Goal: Task Accomplishment & Management: Complete application form

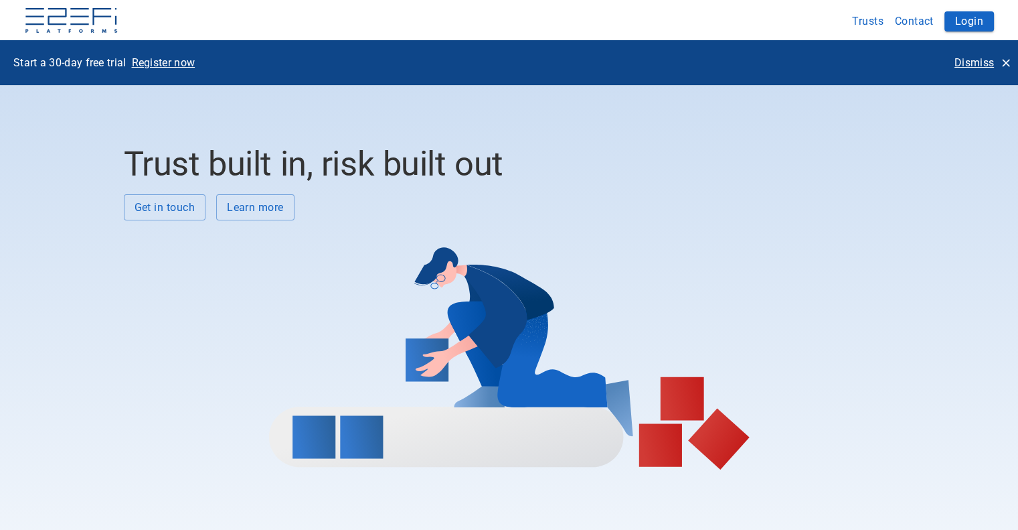
click at [969, 60] on p "Dismiss" at bounding box center [974, 62] width 39 height 15
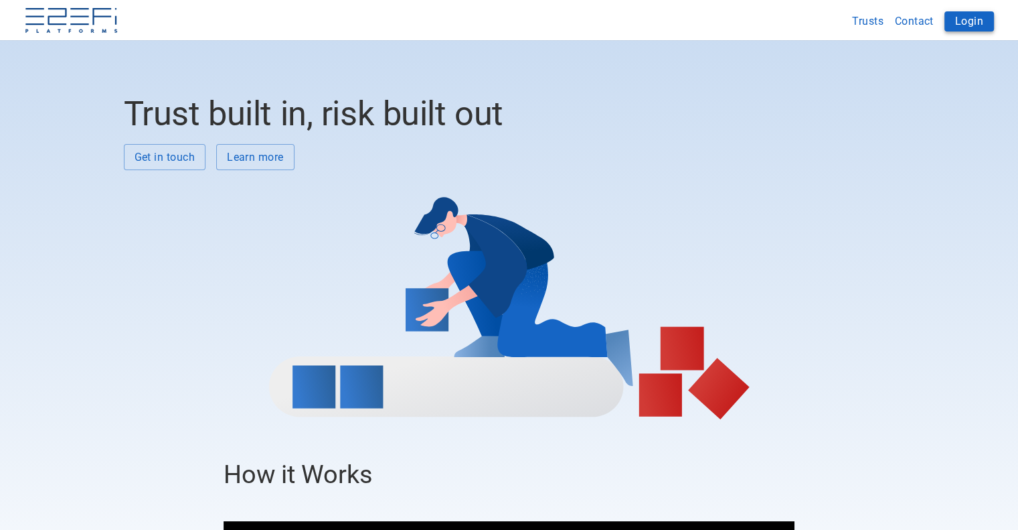
click at [965, 25] on button "Login" at bounding box center [970, 21] width 50 height 20
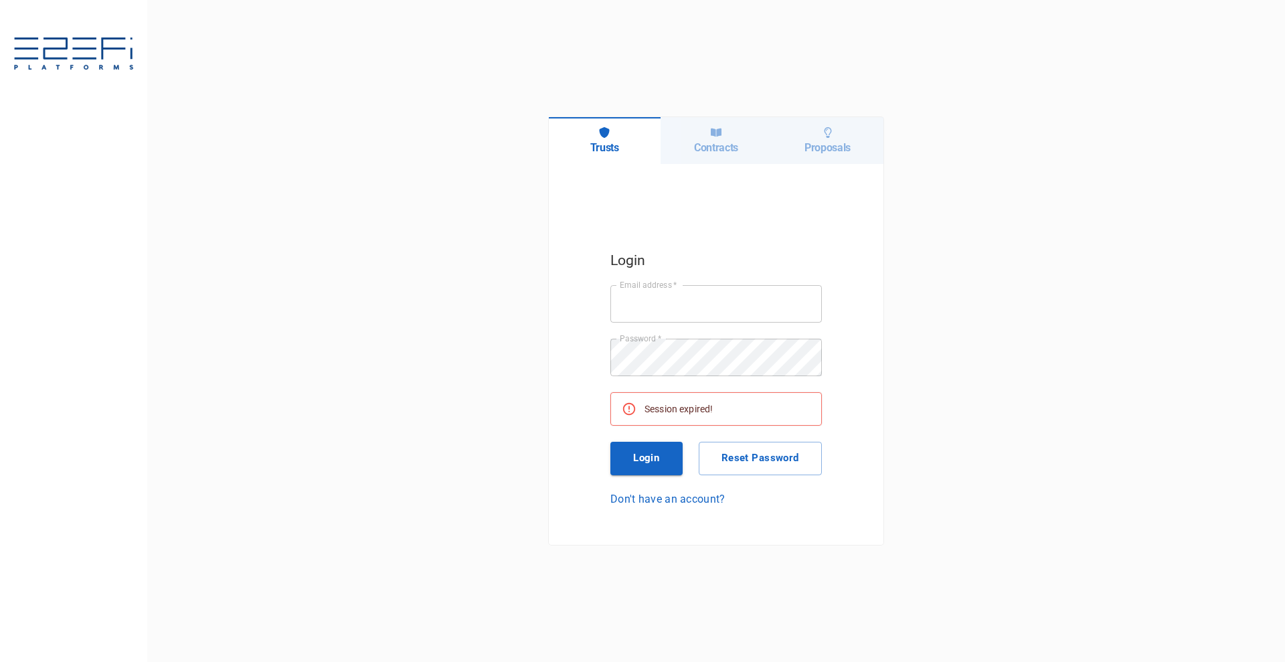
type input "[EMAIL_ADDRESS][DOMAIN_NAME]"
click at [644, 465] on button "Login" at bounding box center [647, 458] width 72 height 33
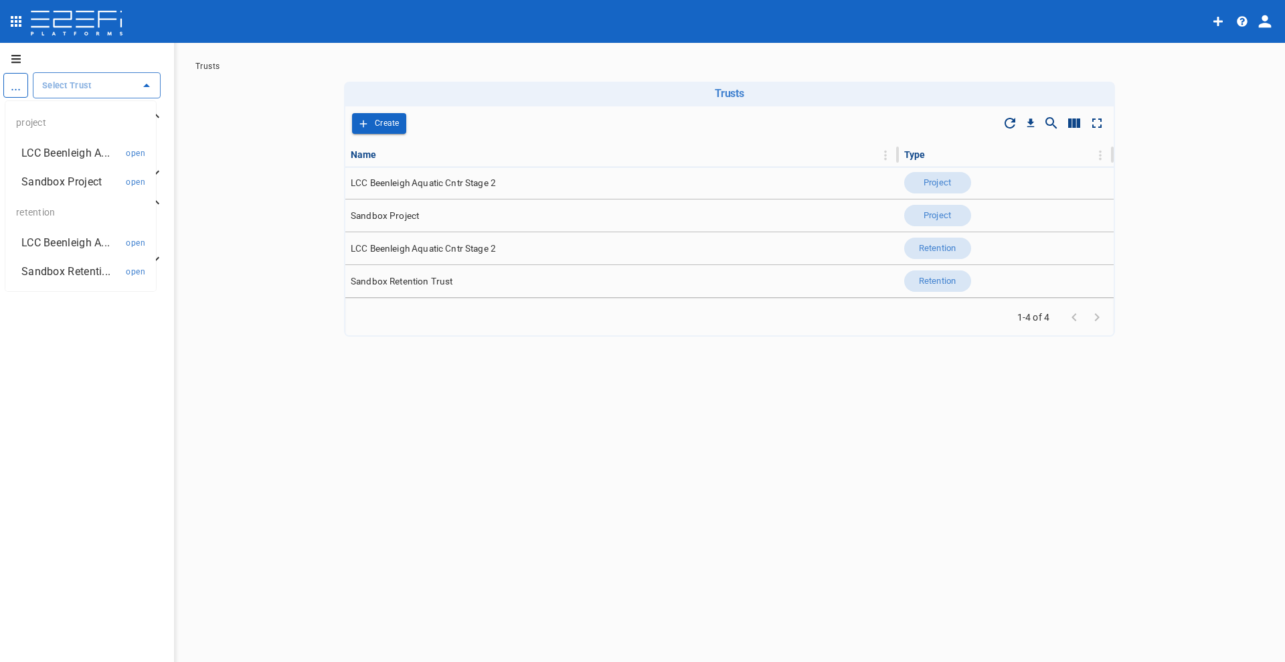
click at [70, 85] on input "text" at bounding box center [87, 85] width 96 height 14
click at [68, 150] on p "LCC Beenleigh A..." at bounding box center [65, 152] width 88 height 15
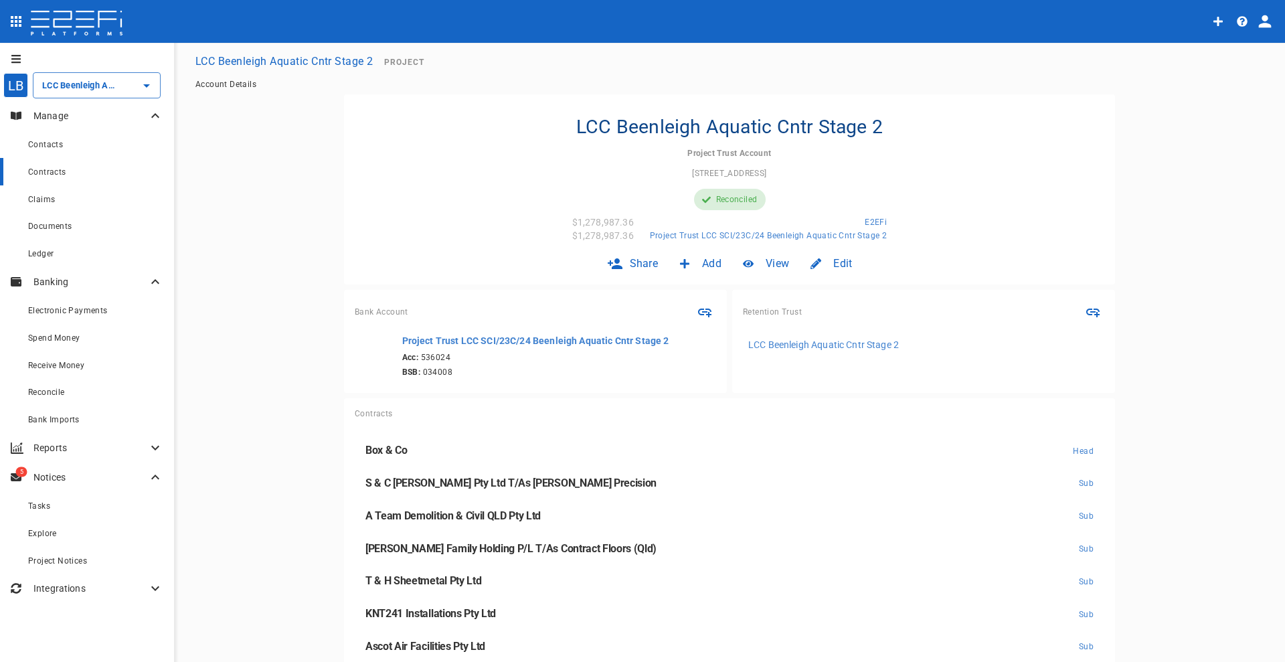
click at [52, 173] on span "Contracts" at bounding box center [47, 171] width 38 height 9
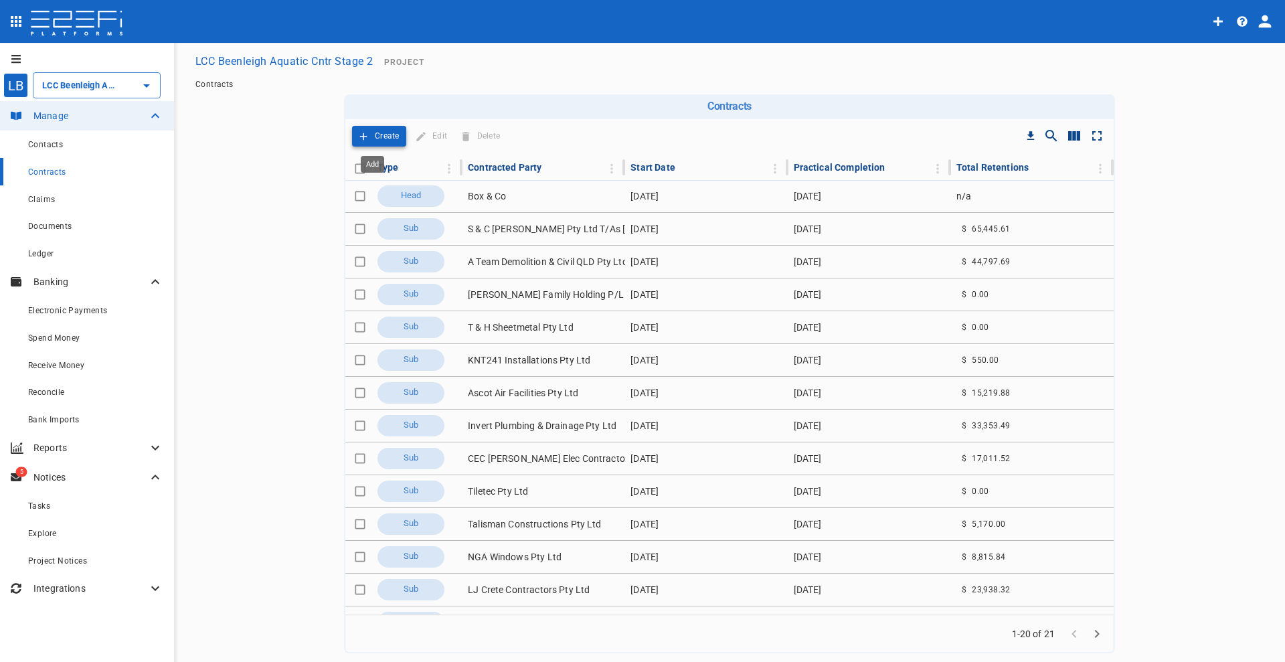
click at [386, 127] on button "Create" at bounding box center [379, 136] width 54 height 21
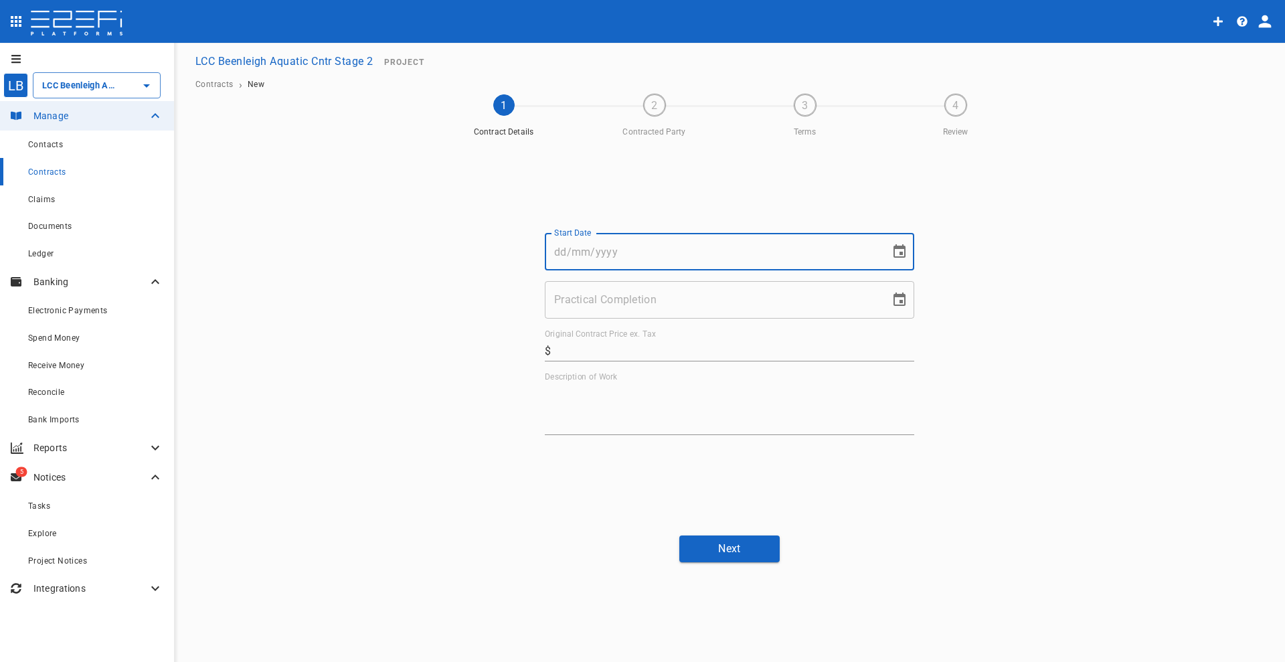
click at [601, 256] on input "Start Date" at bounding box center [713, 251] width 336 height 37
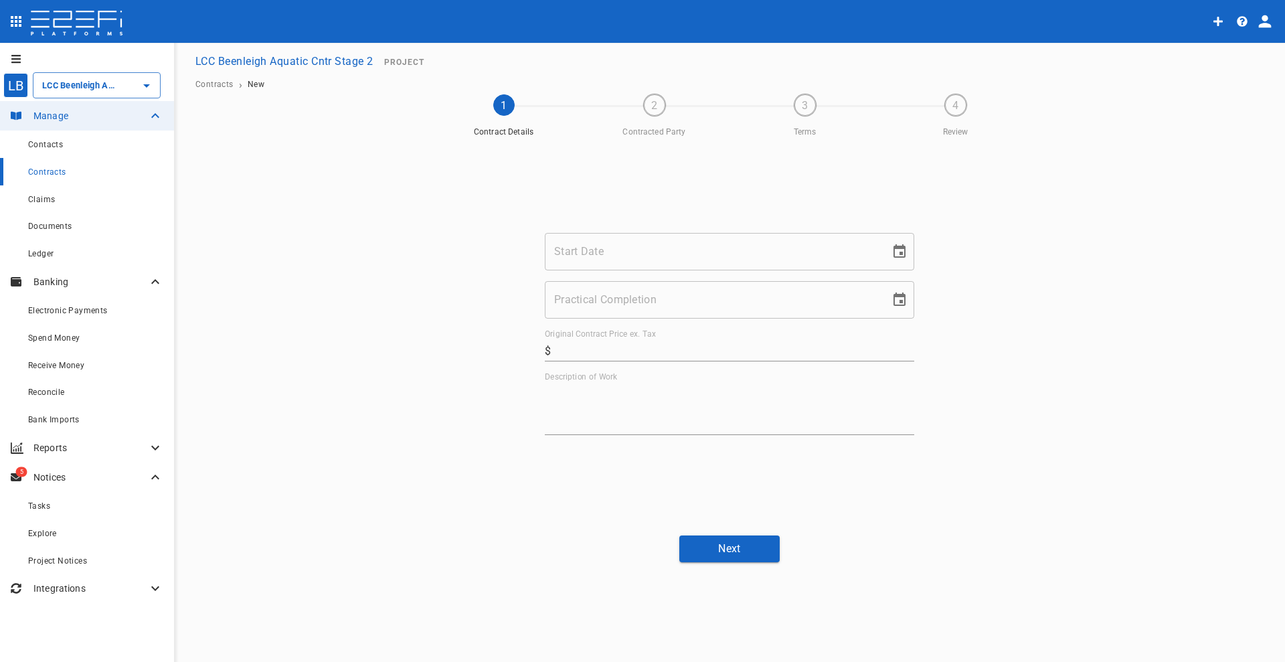
click at [609, 252] on input "Start Date" at bounding box center [713, 251] width 336 height 37
click at [903, 252] on icon "Choose date" at bounding box center [900, 250] width 12 height 13
click at [801, 289] on icon "Next month" at bounding box center [801, 291] width 5 height 8
click at [714, 399] on button "15" at bounding box center [713, 398] width 24 height 24
type input "15/10/2025"
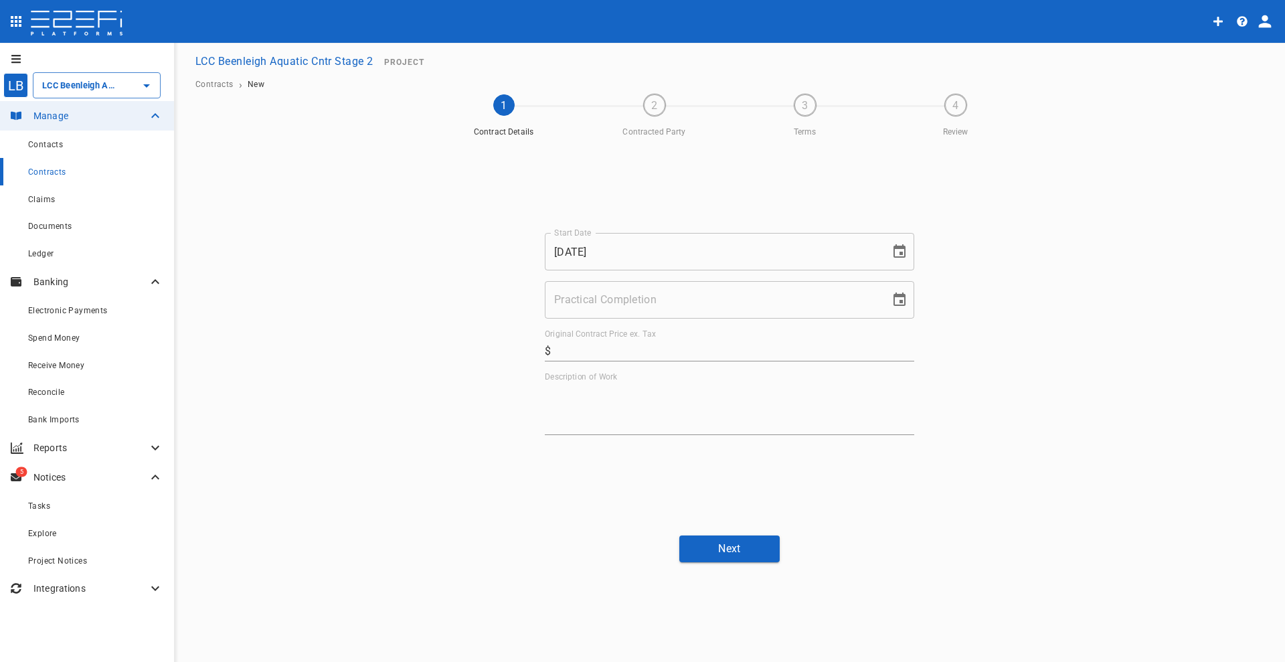
click at [602, 303] on input "Practical Completion" at bounding box center [713, 299] width 336 height 37
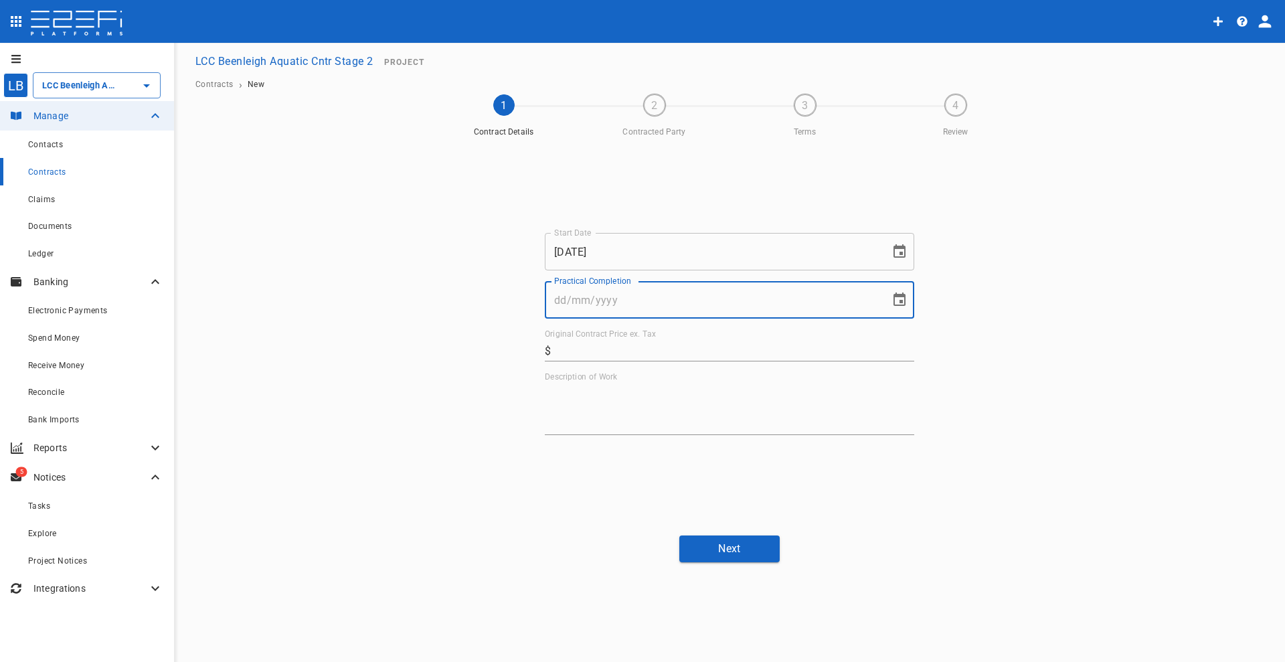
click at [897, 299] on icon "Choose date" at bounding box center [900, 300] width 16 height 16
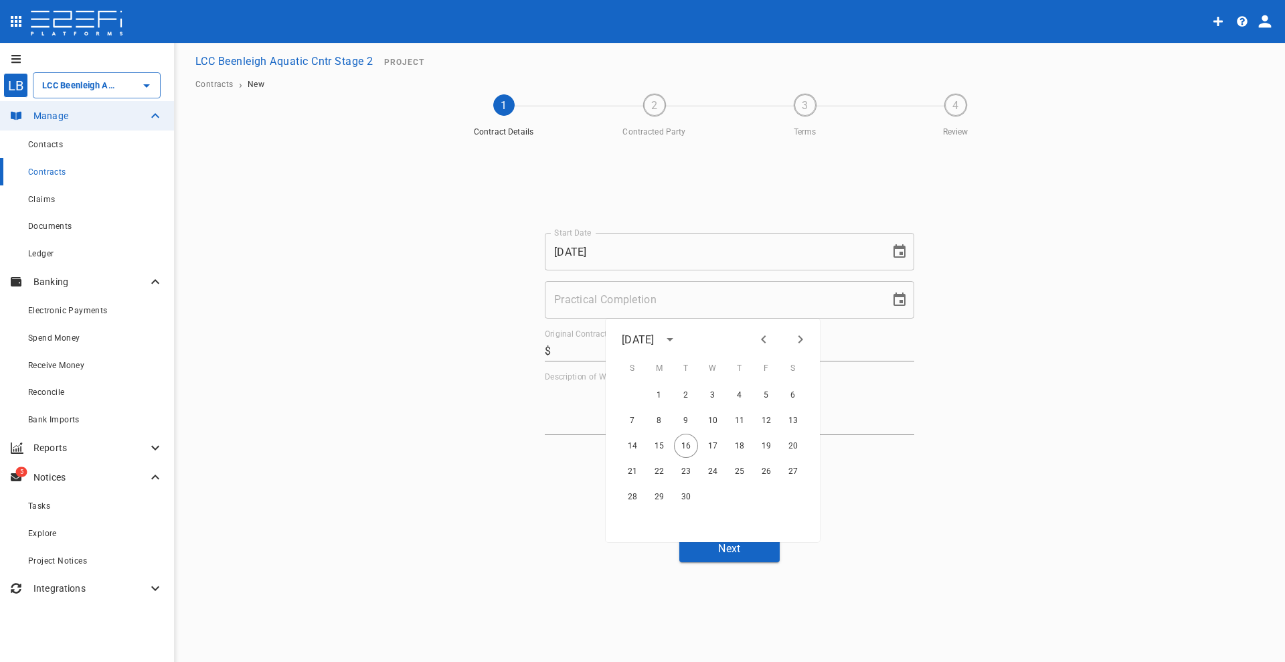
click at [807, 333] on icon "Next month" at bounding box center [801, 339] width 16 height 16
click at [795, 343] on icon "Next month" at bounding box center [801, 339] width 16 height 16
click at [742, 467] on button "20" at bounding box center [740, 471] width 24 height 24
type input "20/11/2025"
click at [581, 337] on label "Original Contract Price ex. Tax" at bounding box center [600, 334] width 111 height 11
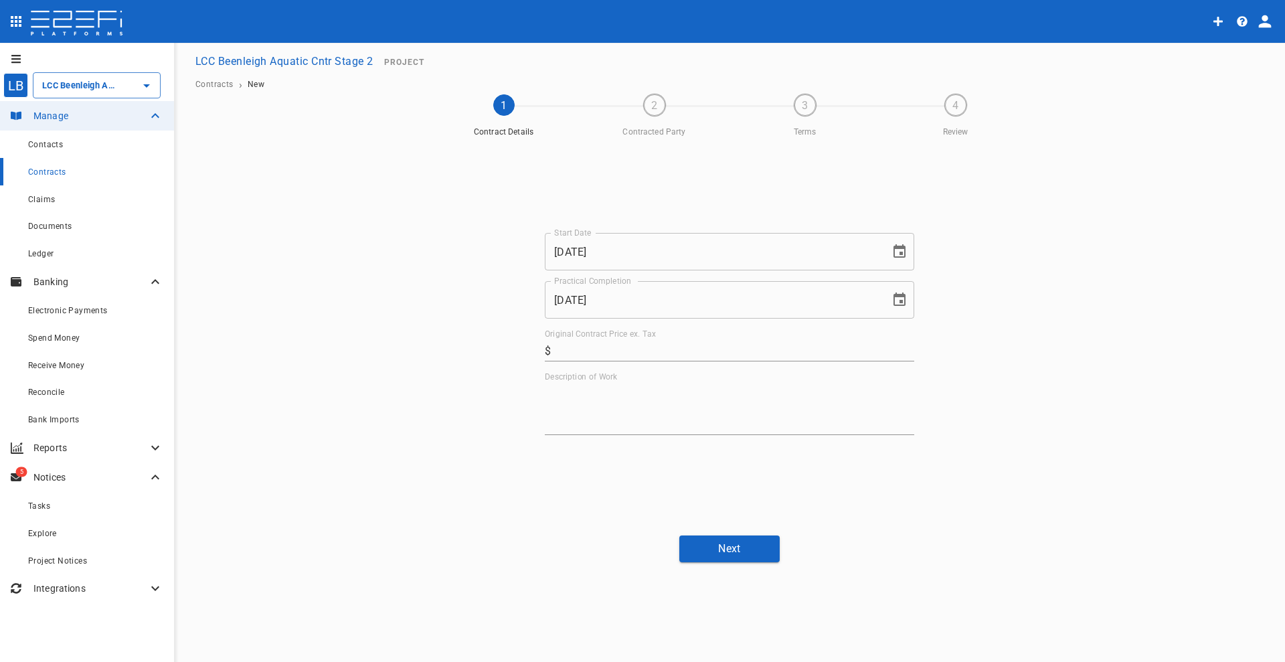
click at [581, 340] on input "Original Contract Price ex. Tax" at bounding box center [735, 350] width 358 height 21
type input "126,140"
click at [589, 399] on textarea "Description of Work" at bounding box center [730, 409] width 370 height 46
click at [577, 397] on textarea "Description of Work" at bounding box center [730, 409] width 370 height 46
type textarea "Splashpad soft fall"
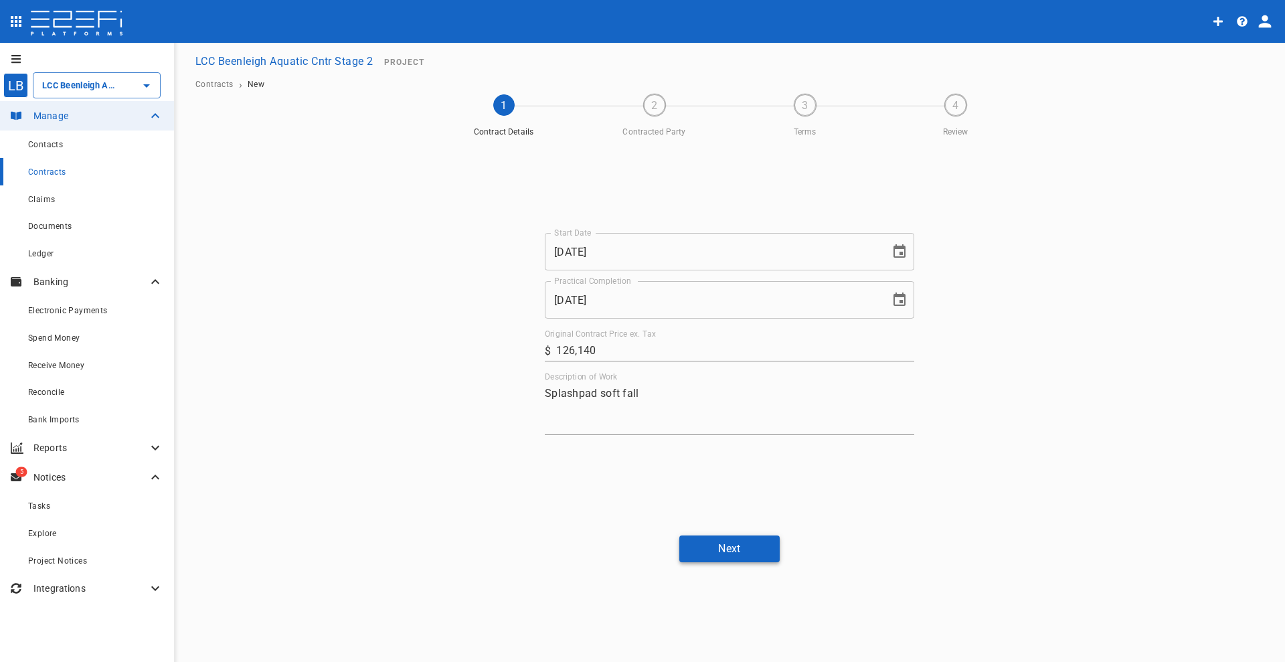
click at [718, 548] on button "Next" at bounding box center [730, 549] width 100 height 26
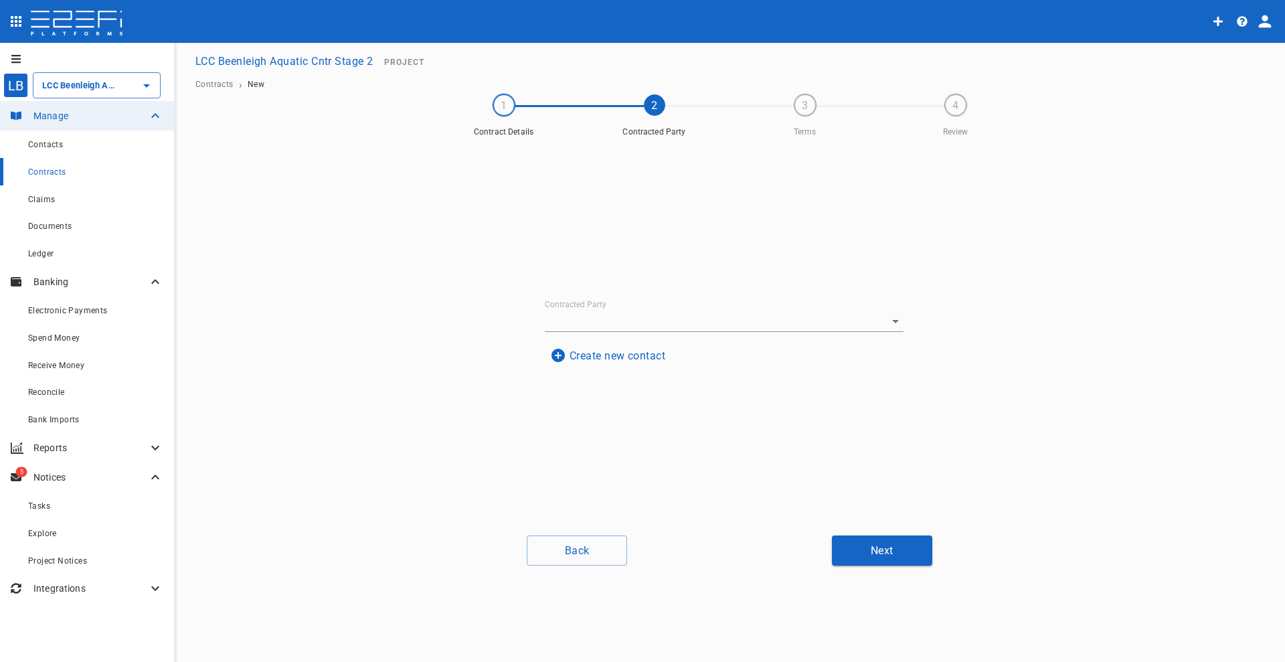
click at [596, 359] on button "Create new contact" at bounding box center [608, 356] width 126 height 26
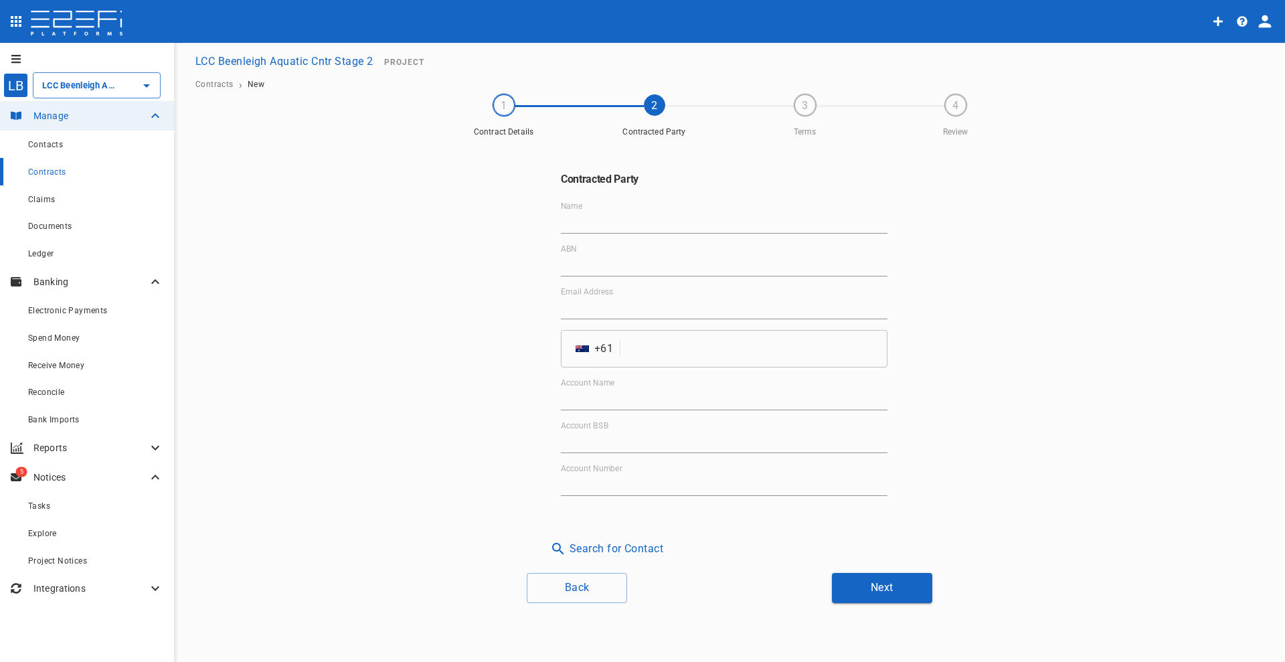
click at [585, 226] on input "Name" at bounding box center [724, 222] width 327 height 21
click at [586, 222] on input "Name" at bounding box center [724, 222] width 327 height 21
type input "PolySoft Pty Ltd"
click at [592, 258] on input "ABN" at bounding box center [724, 265] width 327 height 21
type input "49 152 361 790"
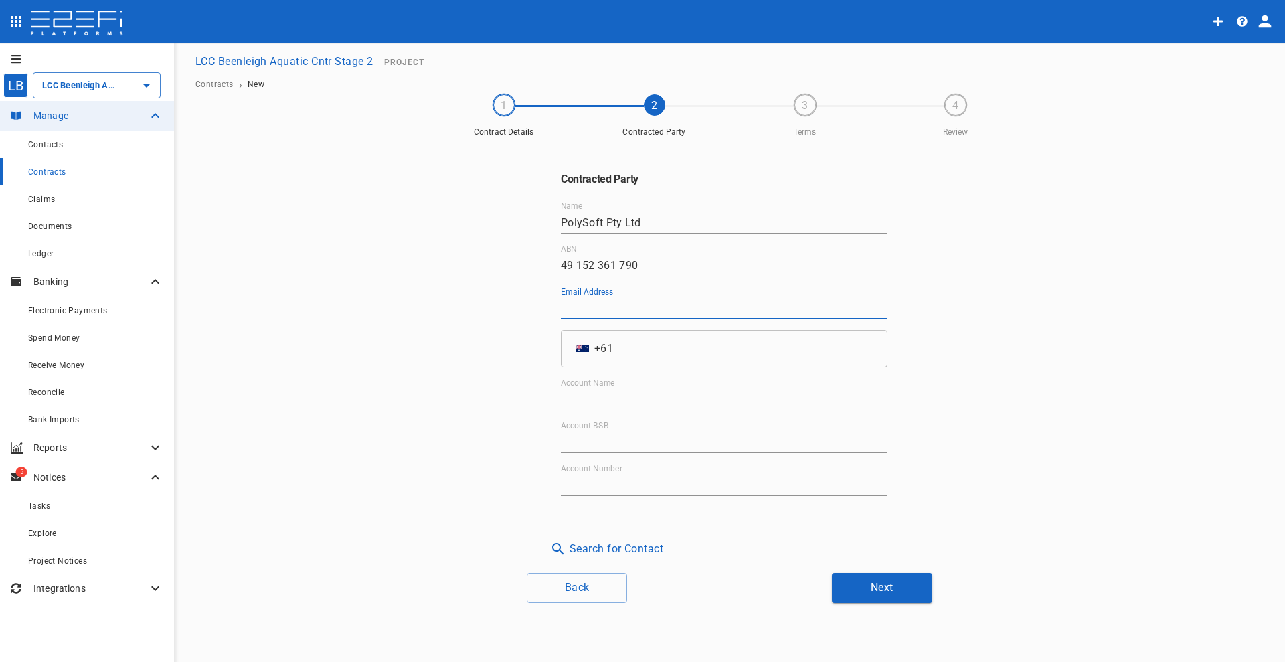
click at [610, 309] on input "Email Address" at bounding box center [724, 308] width 327 height 21
type input "accounts@polysoft.com.au"
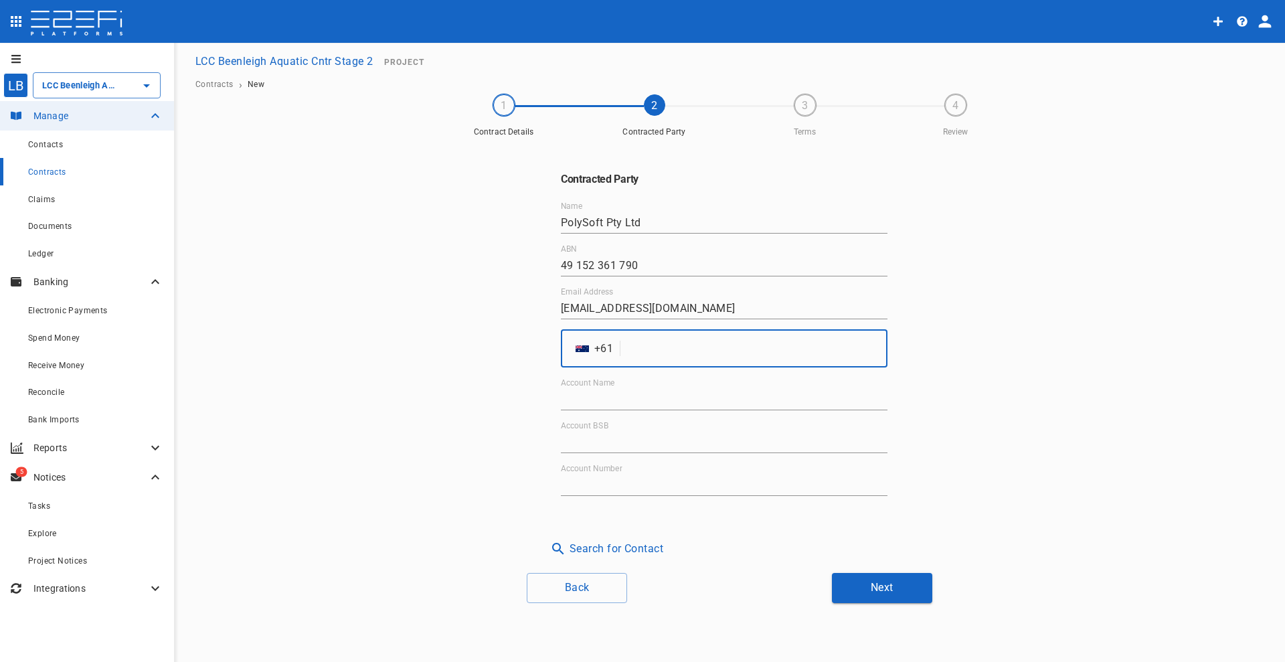
click at [641, 344] on input "tel" at bounding box center [757, 348] width 262 height 37
type input "7"
type input "296241388"
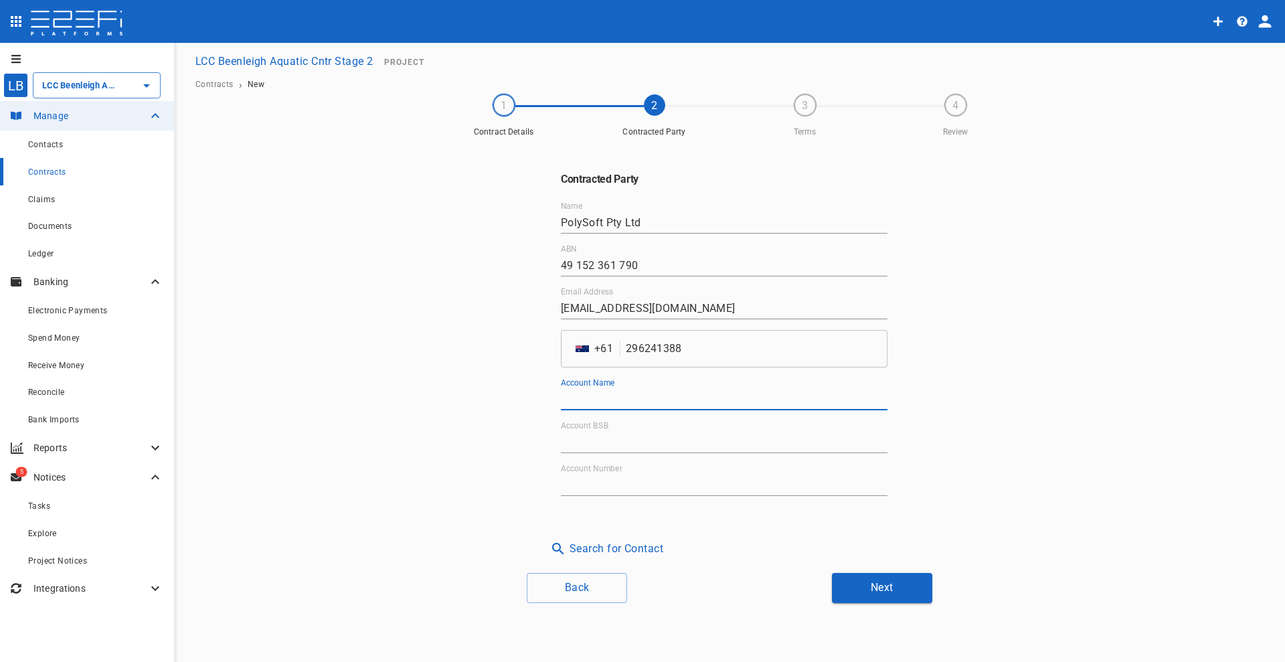
click at [615, 389] on input "Account Name" at bounding box center [724, 399] width 327 height 21
type input "l"
type input "PolySoft Pty Ltd"
click at [590, 433] on input "Account BSB" at bounding box center [724, 442] width 327 height 21
type input "012-491"
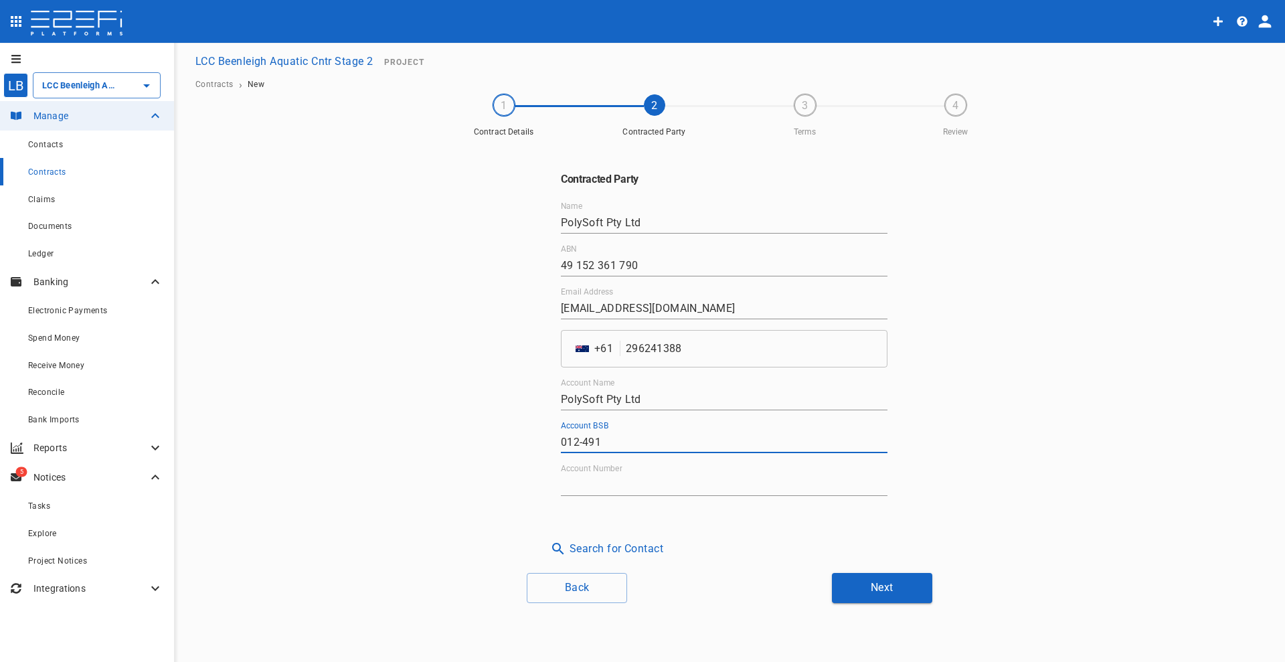
click at [594, 477] on input "Account Number" at bounding box center [724, 485] width 327 height 21
type input "476121449"
click at [878, 578] on button "Next" at bounding box center [882, 588] width 100 height 30
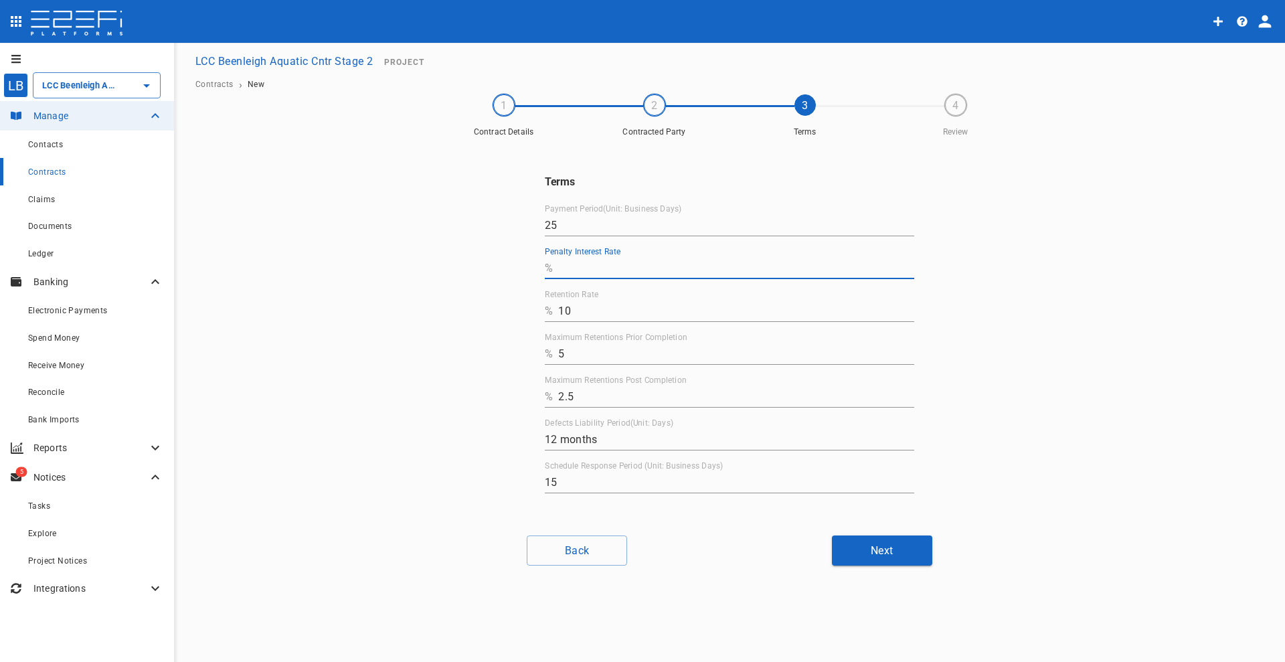
click at [617, 265] on input "Penalty Interest Rate" at bounding box center [736, 268] width 356 height 21
type input "0"
click at [553, 439] on input "12 months" at bounding box center [730, 439] width 370 height 21
type input "15 months"
click at [885, 539] on button "Next" at bounding box center [882, 551] width 100 height 30
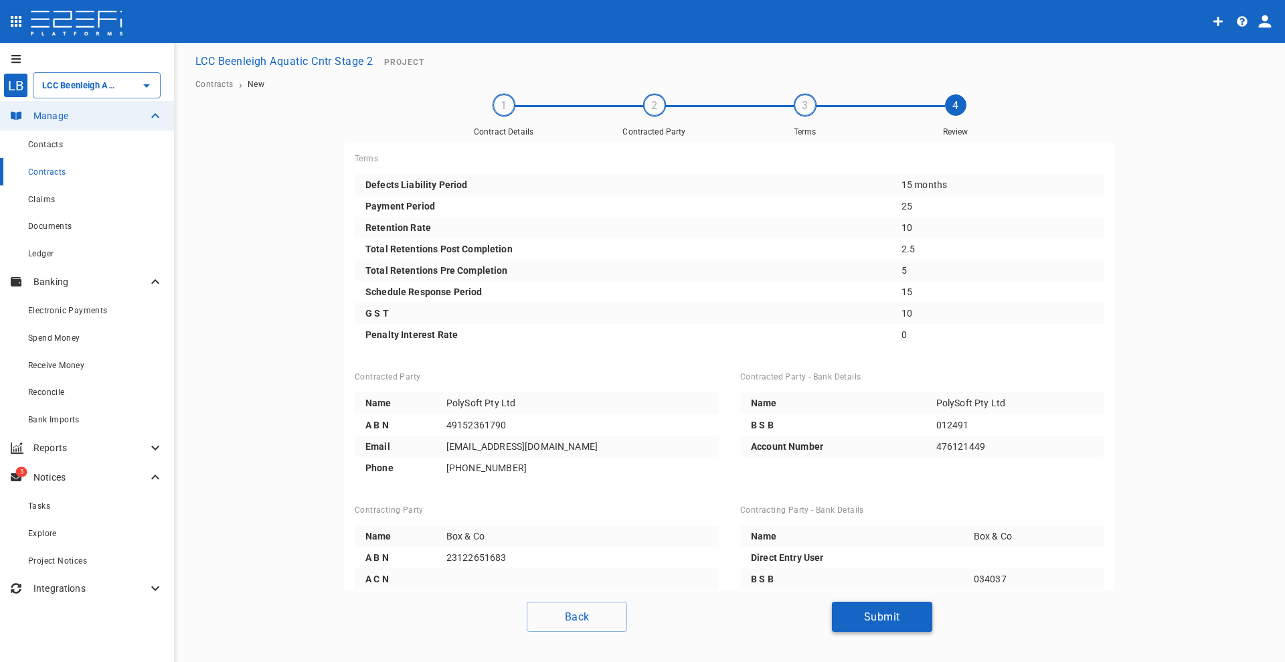
click at [886, 613] on button "Submit" at bounding box center [882, 617] width 100 height 30
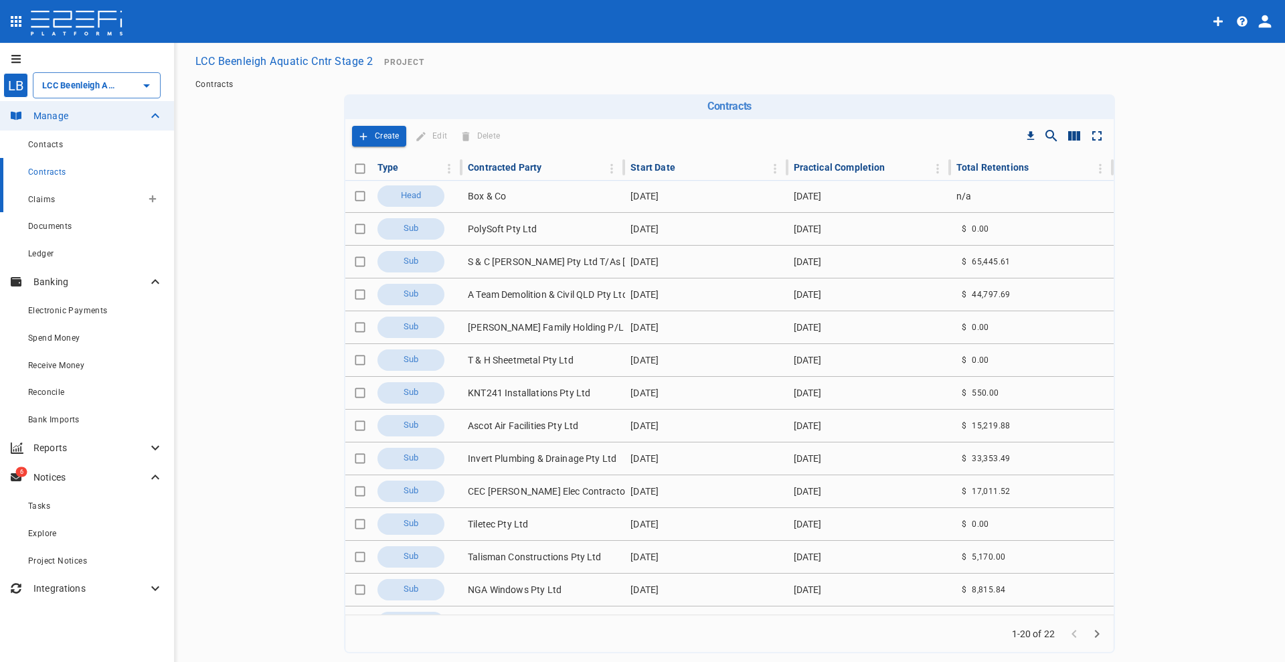
click at [36, 195] on span "Claims" at bounding box center [41, 199] width 27 height 9
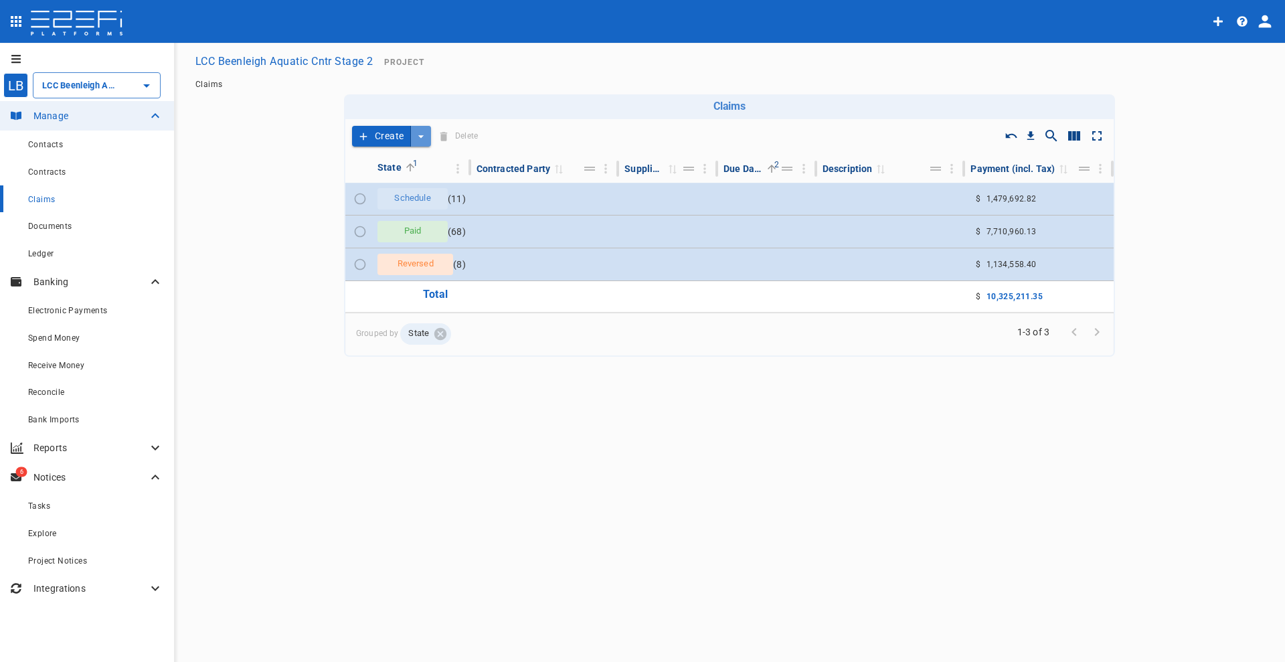
click at [422, 140] on icon "create claim type options" at bounding box center [420, 136] width 13 height 13
click at [397, 185] on span "Self Create" at bounding box center [392, 185] width 58 height 15
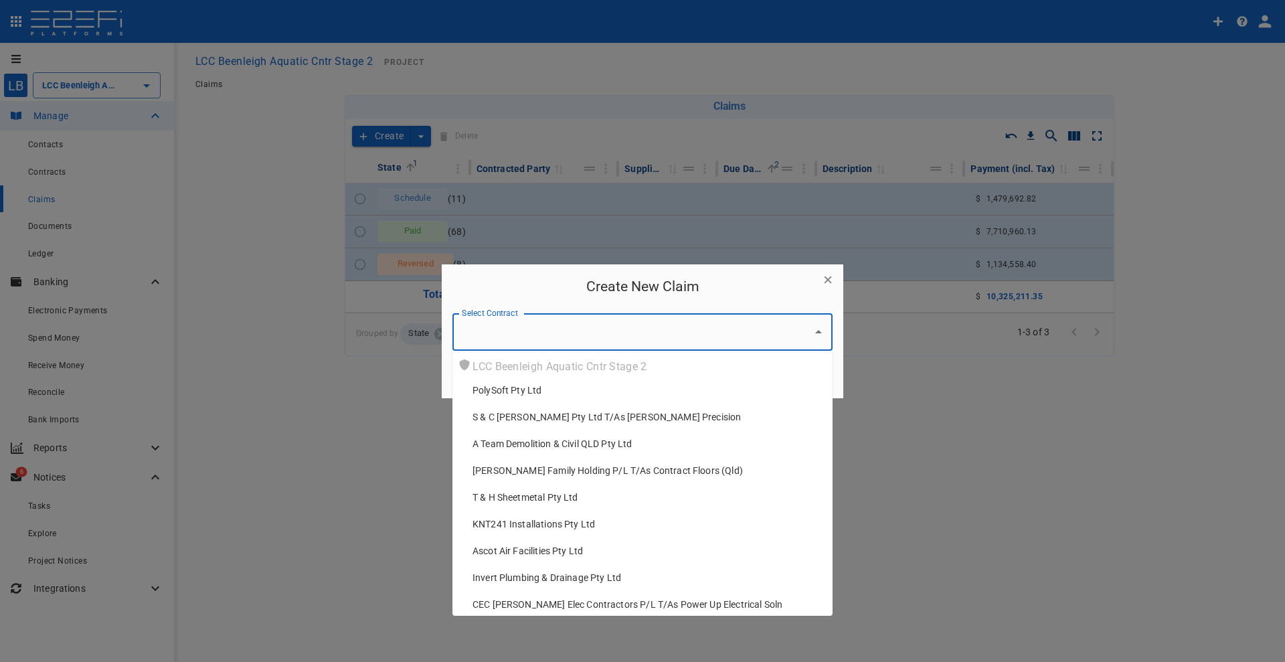
click at [511, 333] on input "Select Contract" at bounding box center [633, 331] width 348 height 25
click at [514, 384] on span "PolySoft Pty Ltd" at bounding box center [507, 390] width 69 height 13
type input "PolySoft Pty Ltd"
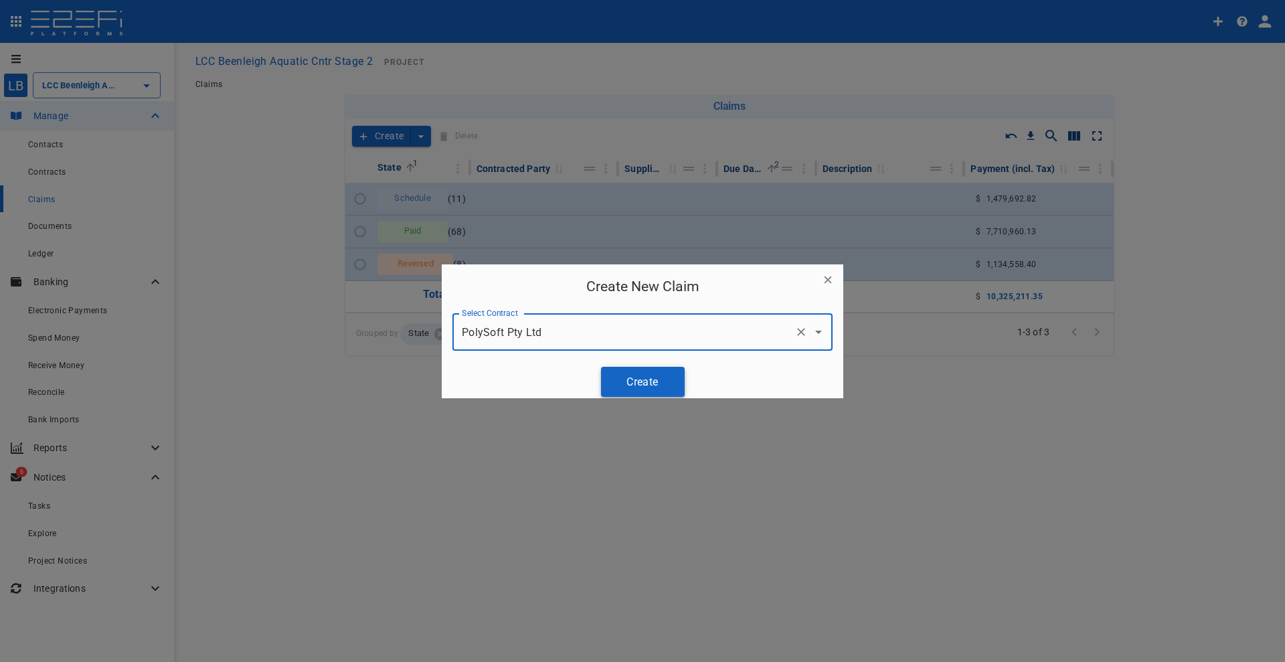
click at [648, 381] on button "Create" at bounding box center [643, 382] width 84 height 30
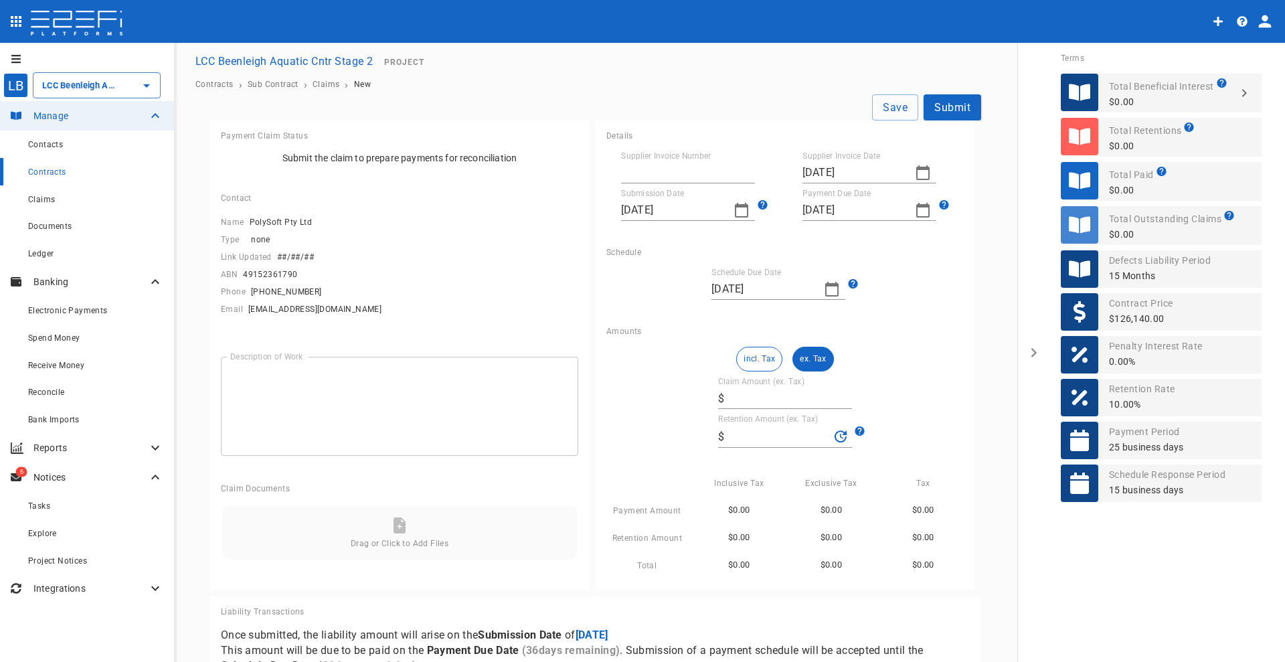
click at [659, 172] on input "Supplier Invoice Number" at bounding box center [688, 172] width 134 height 21
type input "3952"
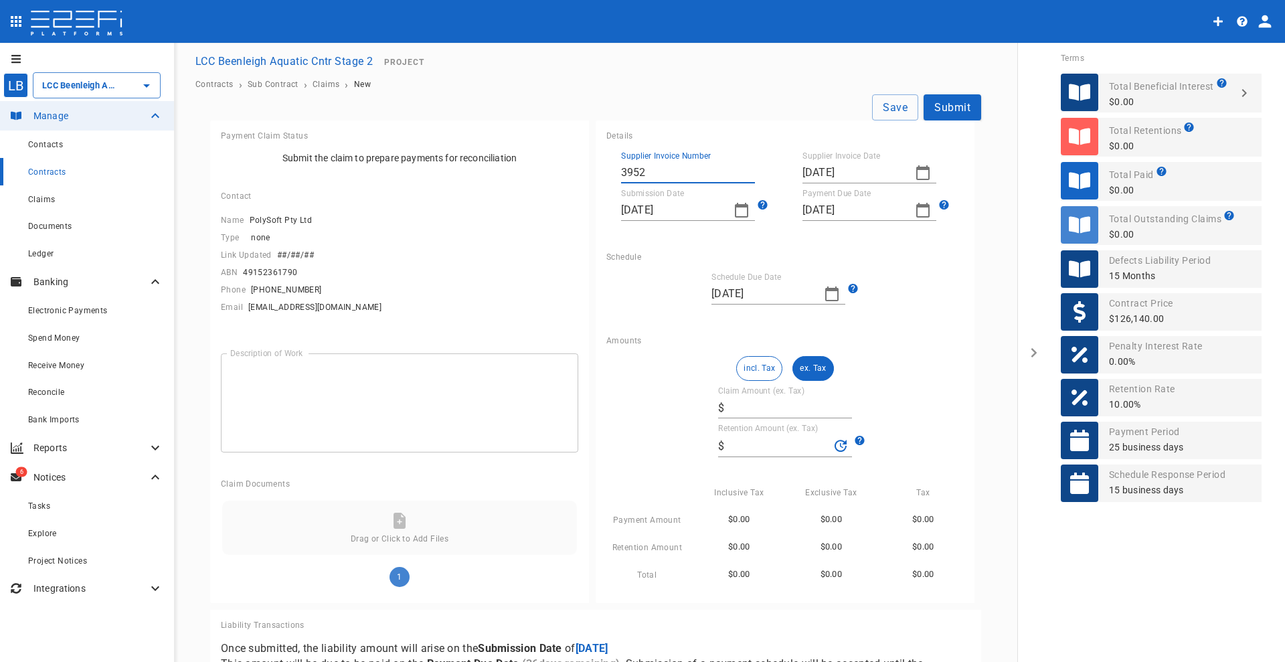
click at [286, 392] on textarea "Description of Work" at bounding box center [399, 403] width 339 height 77
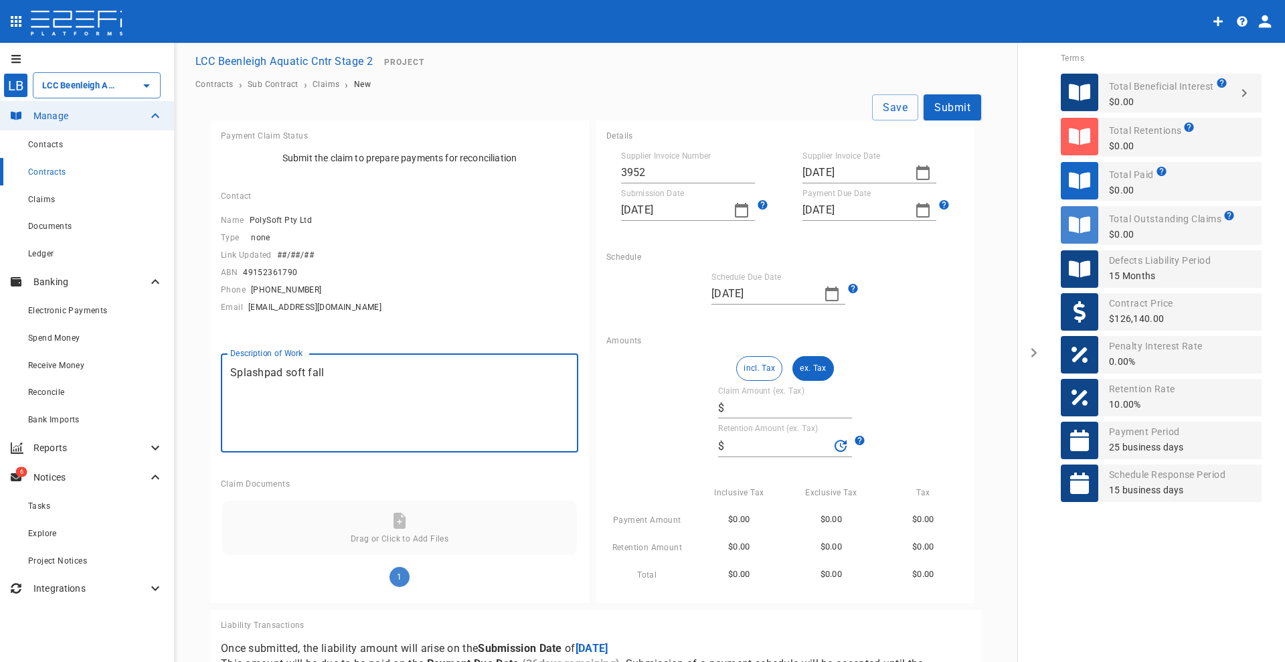
type textarea "Splashpad soft fall"
click at [915, 173] on icon "button" at bounding box center [923, 173] width 16 height 16
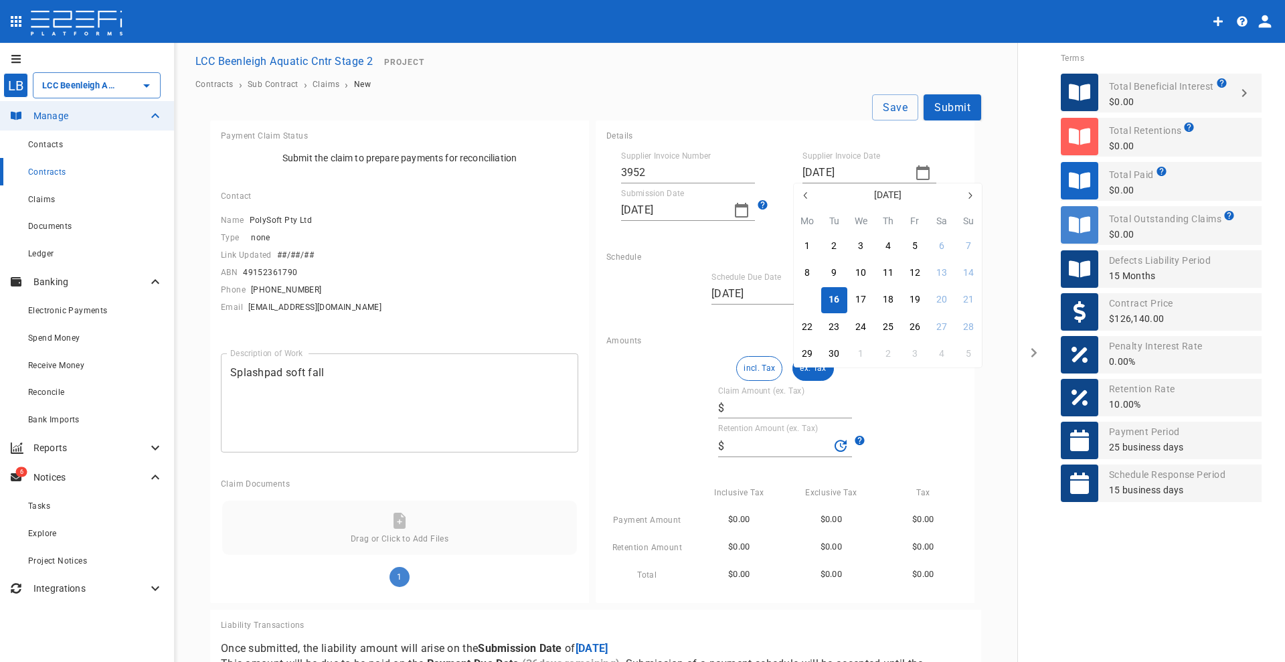
click at [812, 296] on div "15" at bounding box center [807, 300] width 11 height 15
type input "15/09/2025"
click at [916, 207] on icon "button" at bounding box center [922, 210] width 13 height 15
click at [841, 285] on button "30" at bounding box center [834, 283] width 26 height 26
type input "30/09/2025"
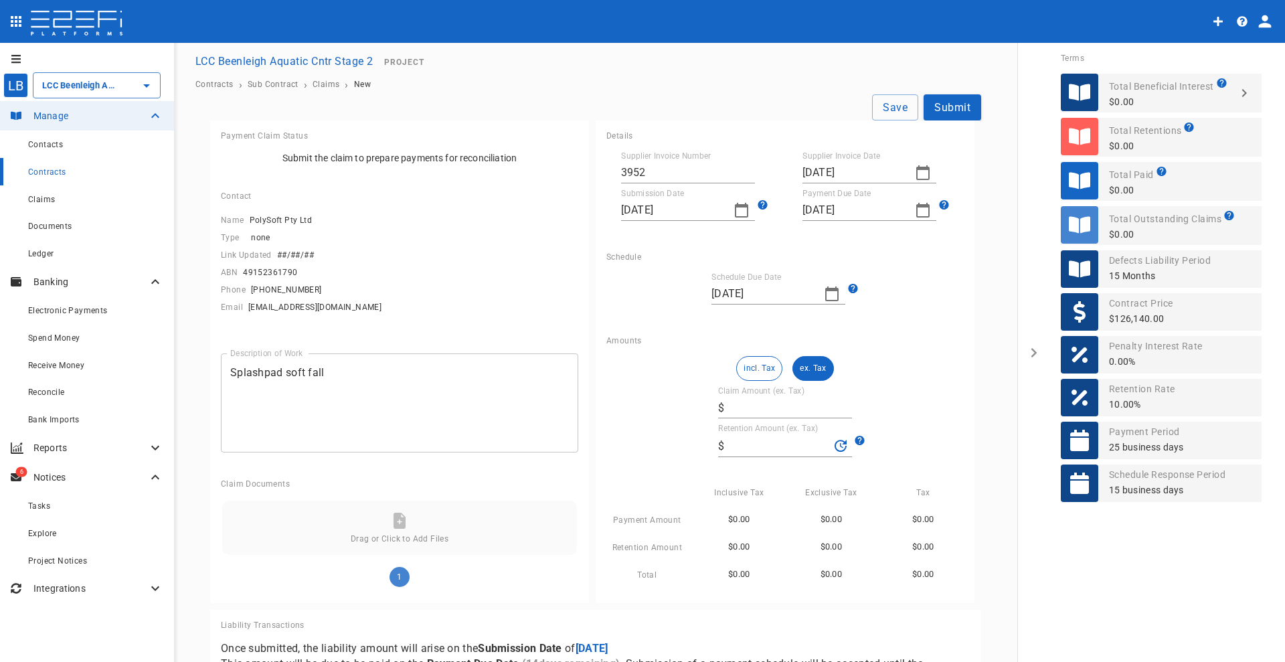
click at [741, 400] on input "Claim Amount (ex. Tax)" at bounding box center [791, 407] width 123 height 21
type input "3"
type input "0.3"
type input "31"
type input "3.1"
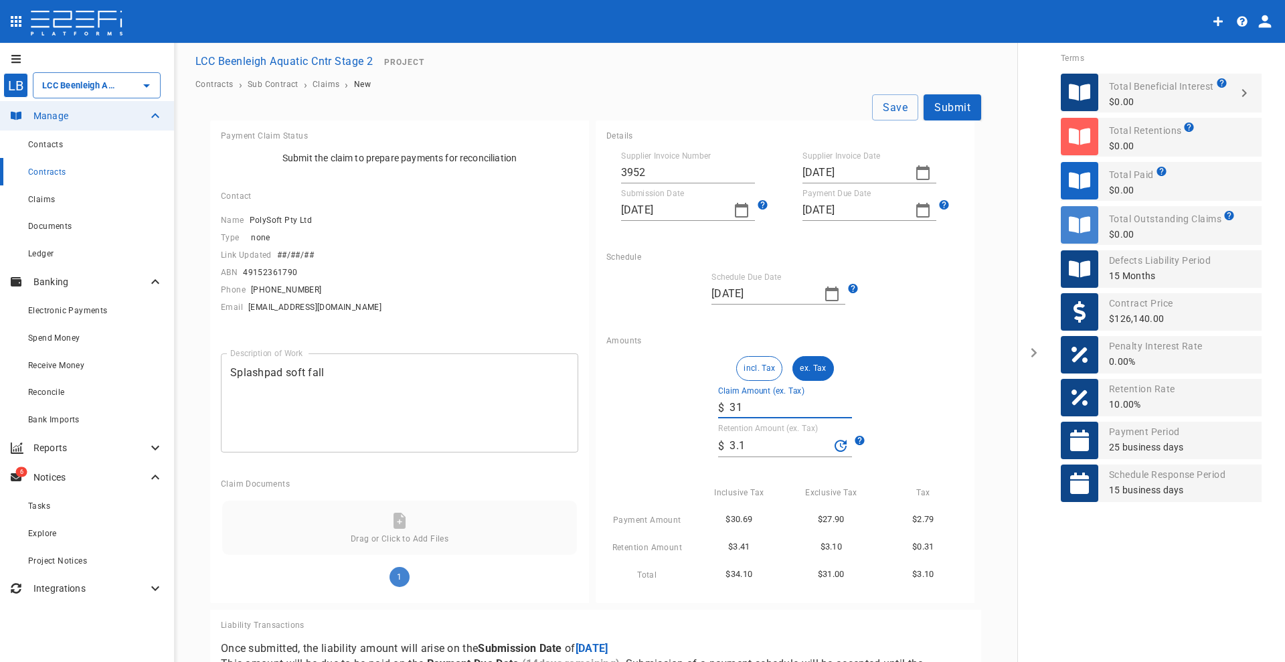
type input "315"
type input "31.5"
type input "3,153"
type input "315.3"
type input "31,535"
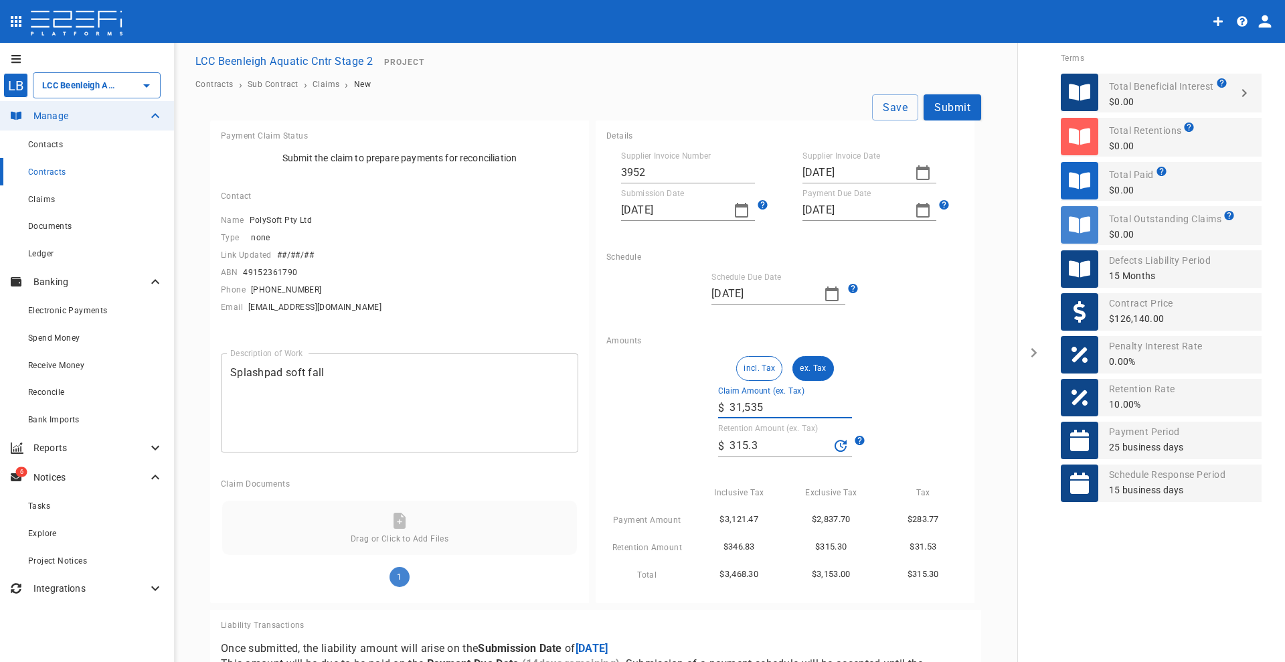
type input "3,153.5"
type input "31,535"
click at [894, 397] on div "incl. Tax ex. Tax Claim Amount (ex. Tax) ​ $ 31,535 Retention Amount (ex. Tax) …" at bounding box center [785, 469] width 357 height 226
click at [880, 103] on button "Save" at bounding box center [895, 107] width 46 height 26
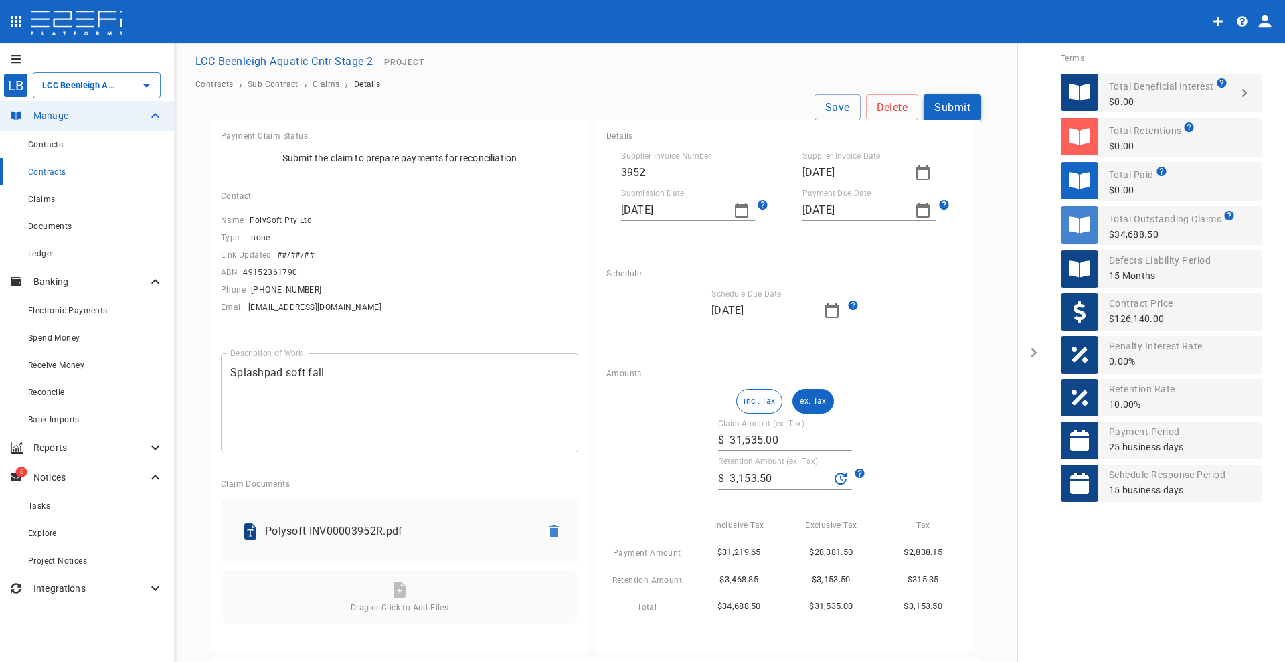
click at [943, 108] on button "Submit" at bounding box center [953, 107] width 58 height 26
